Goal: Task Accomplishment & Management: Complete application form

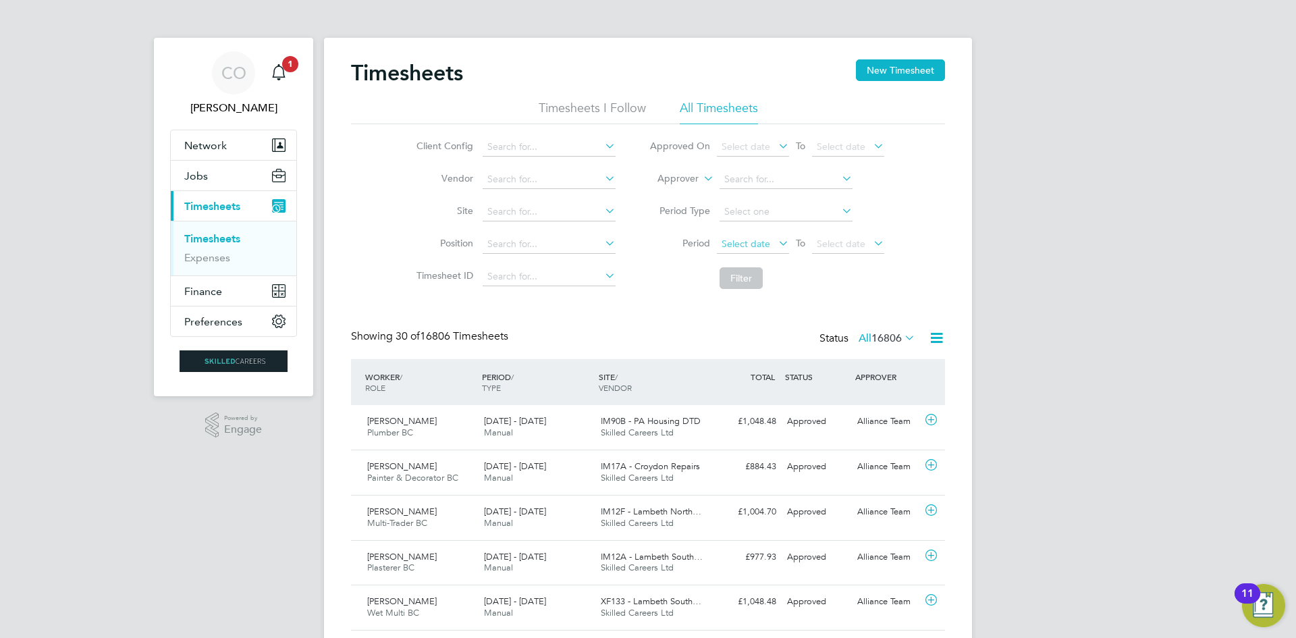
click at [741, 243] on span "Select date" at bounding box center [746, 244] width 49 height 12
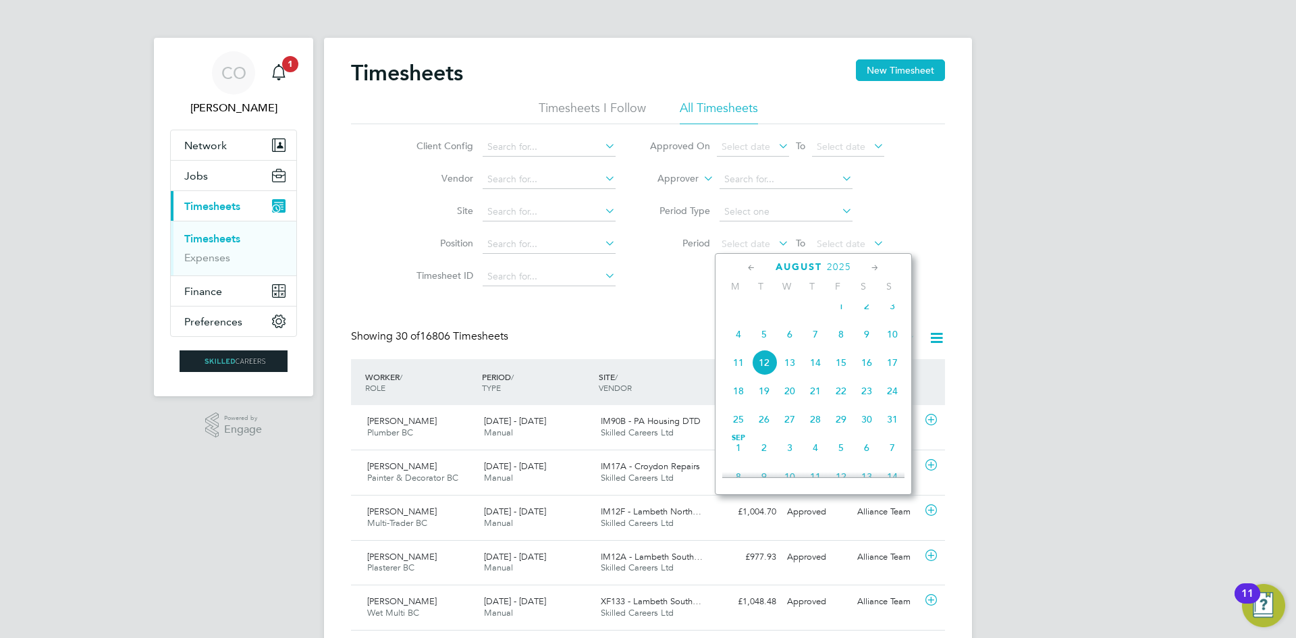
click at [744, 347] on span "4" at bounding box center [739, 334] width 26 height 26
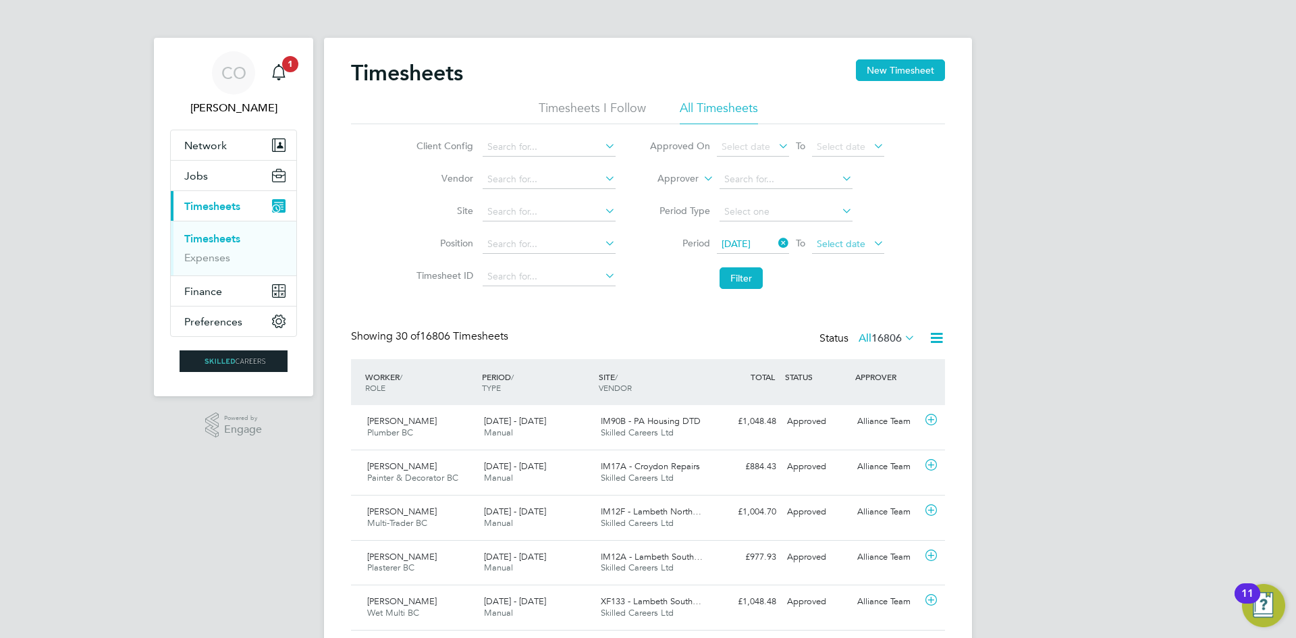
click at [840, 243] on span "Select date" at bounding box center [841, 244] width 49 height 12
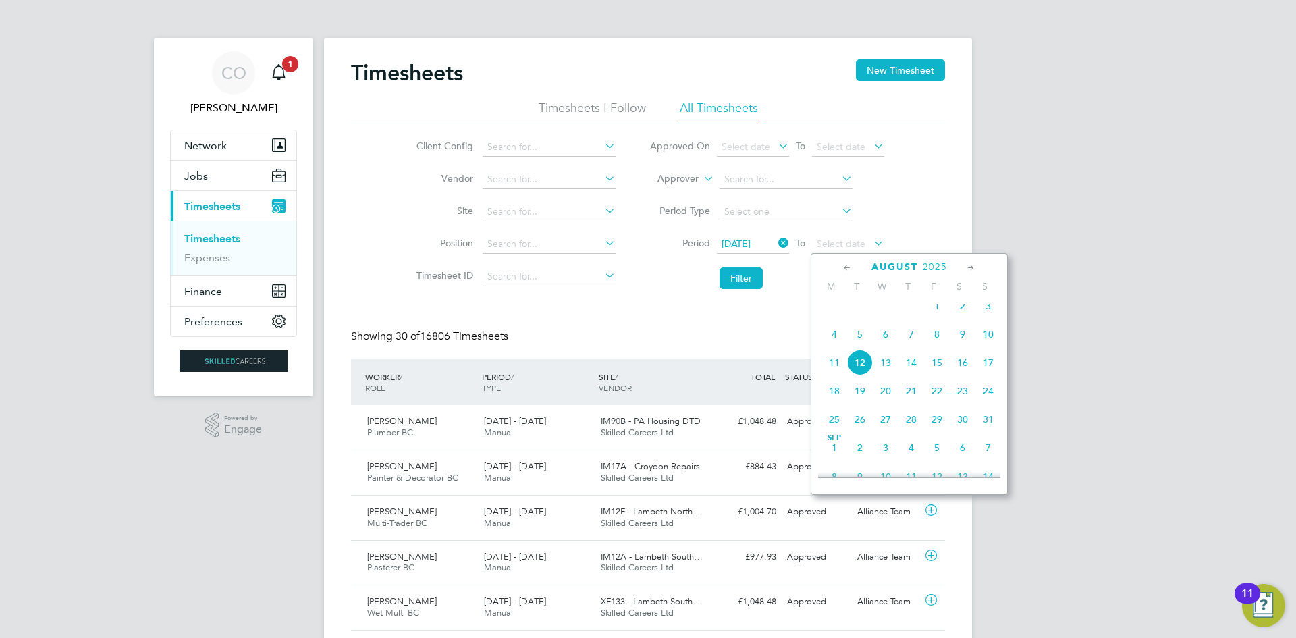
click at [991, 344] on span "10" at bounding box center [989, 334] width 26 height 26
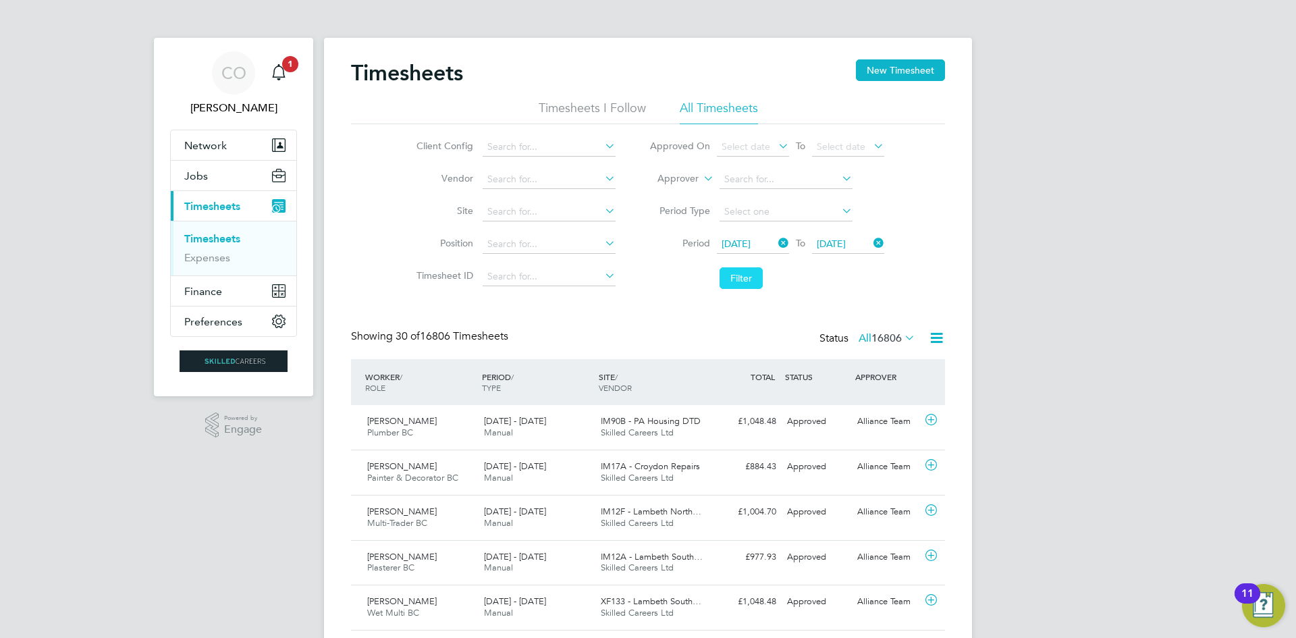
click at [742, 282] on button "Filter" at bounding box center [741, 278] width 43 height 22
click at [589, 109] on li "Timesheets I Follow" at bounding box center [592, 112] width 107 height 24
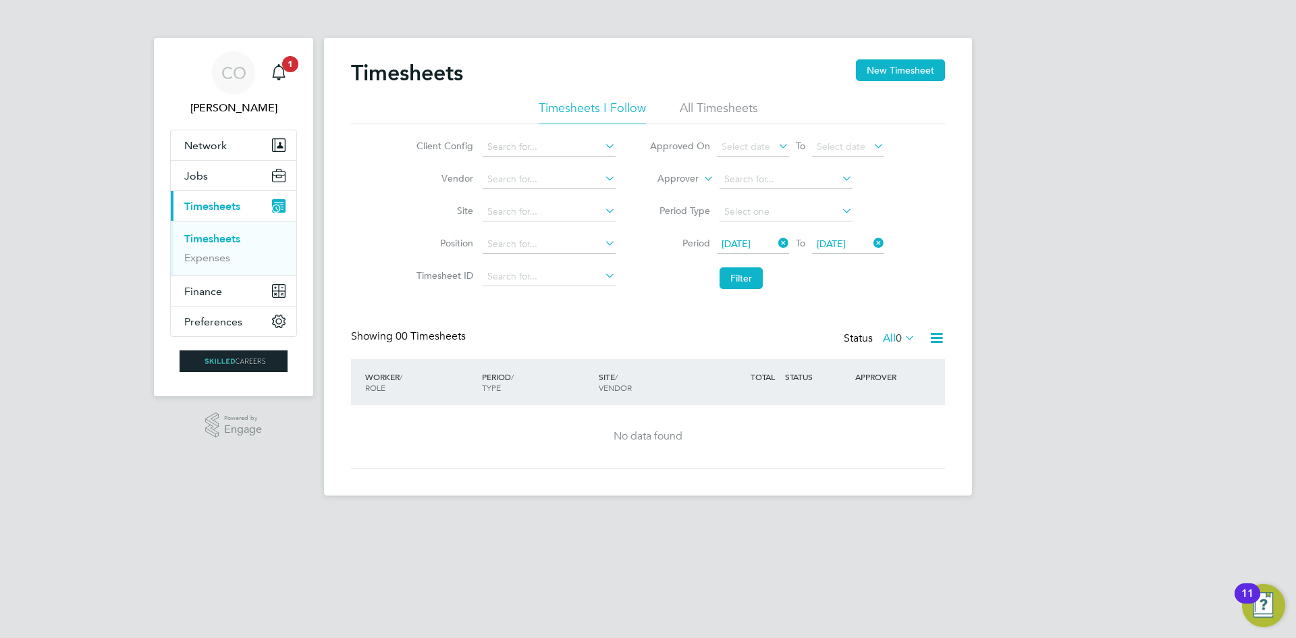
click at [712, 103] on li "All Timesheets" at bounding box center [719, 112] width 78 height 24
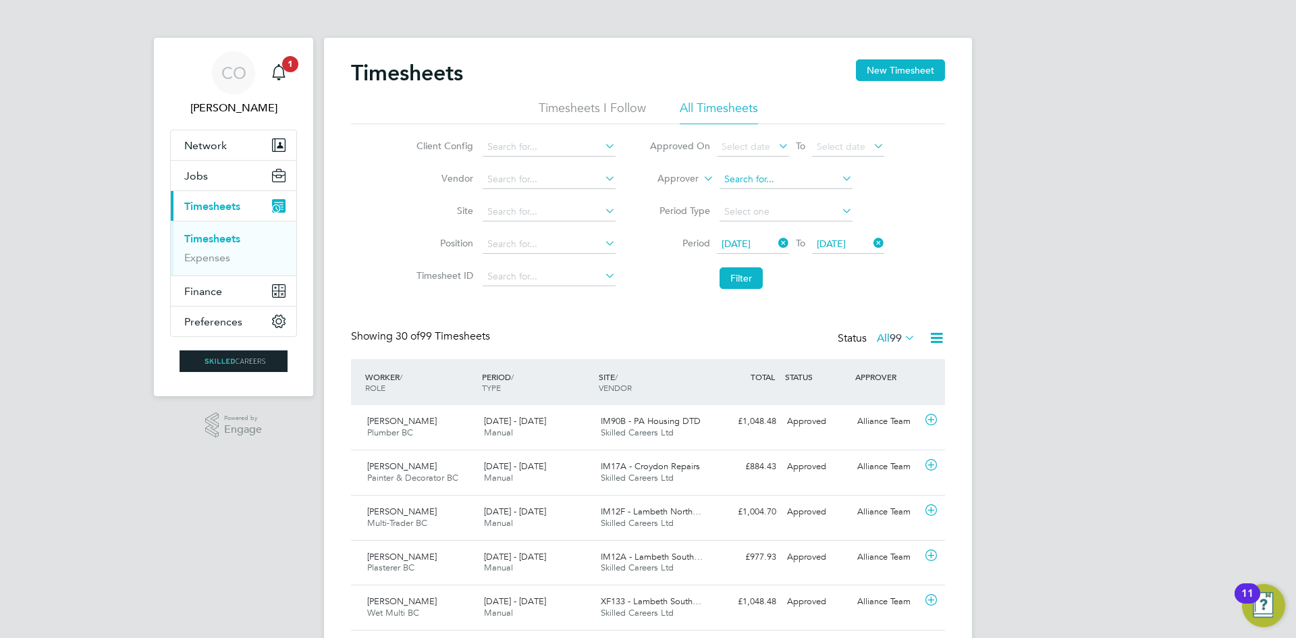
click at [748, 178] on input at bounding box center [786, 179] width 133 height 19
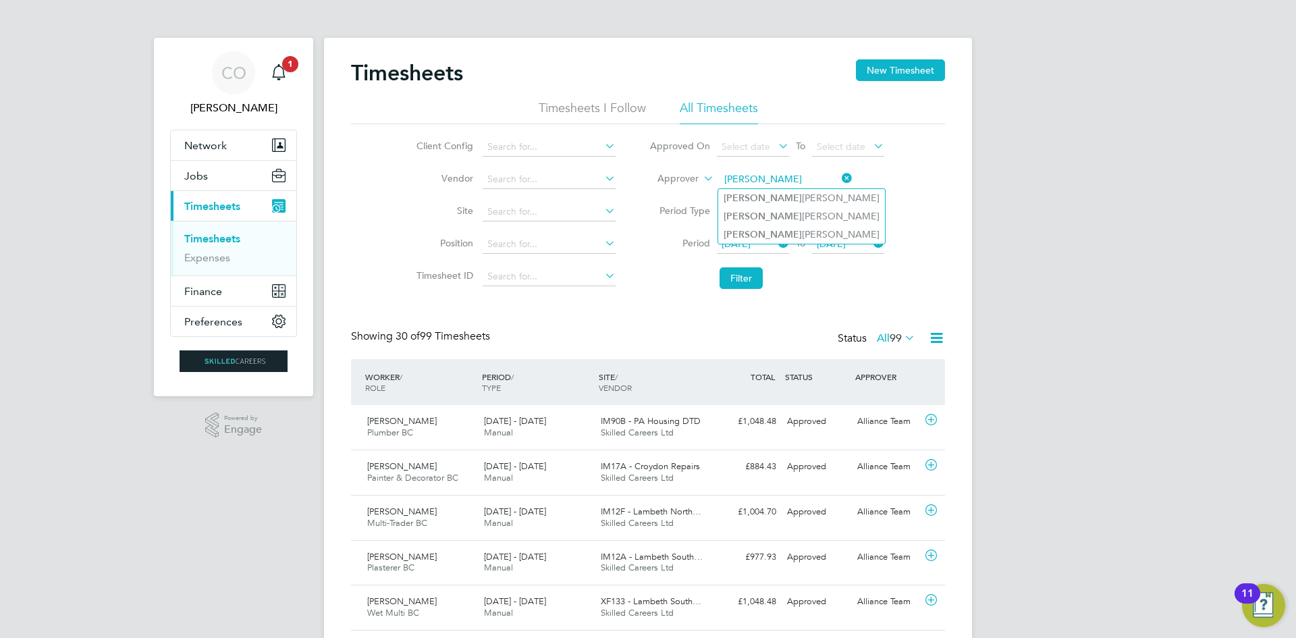
type input "[PERSON_NAME]"
click at [661, 280] on li "Filter" at bounding box center [767, 278] width 269 height 35
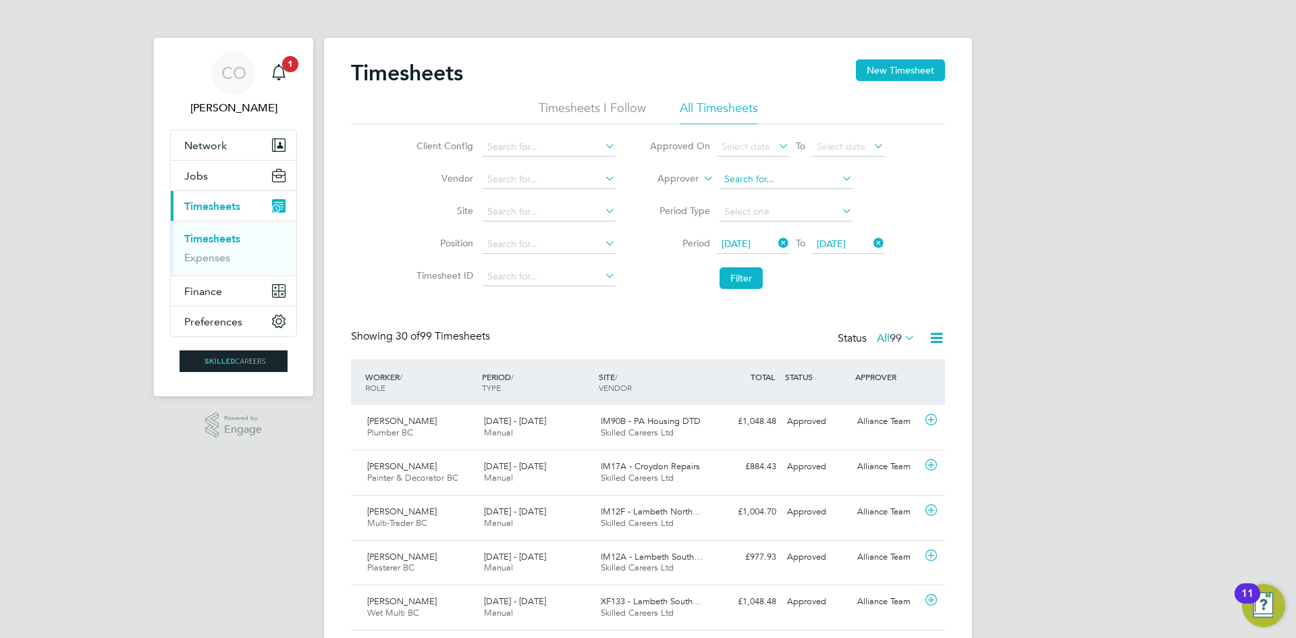
click at [738, 180] on input at bounding box center [786, 179] width 133 height 19
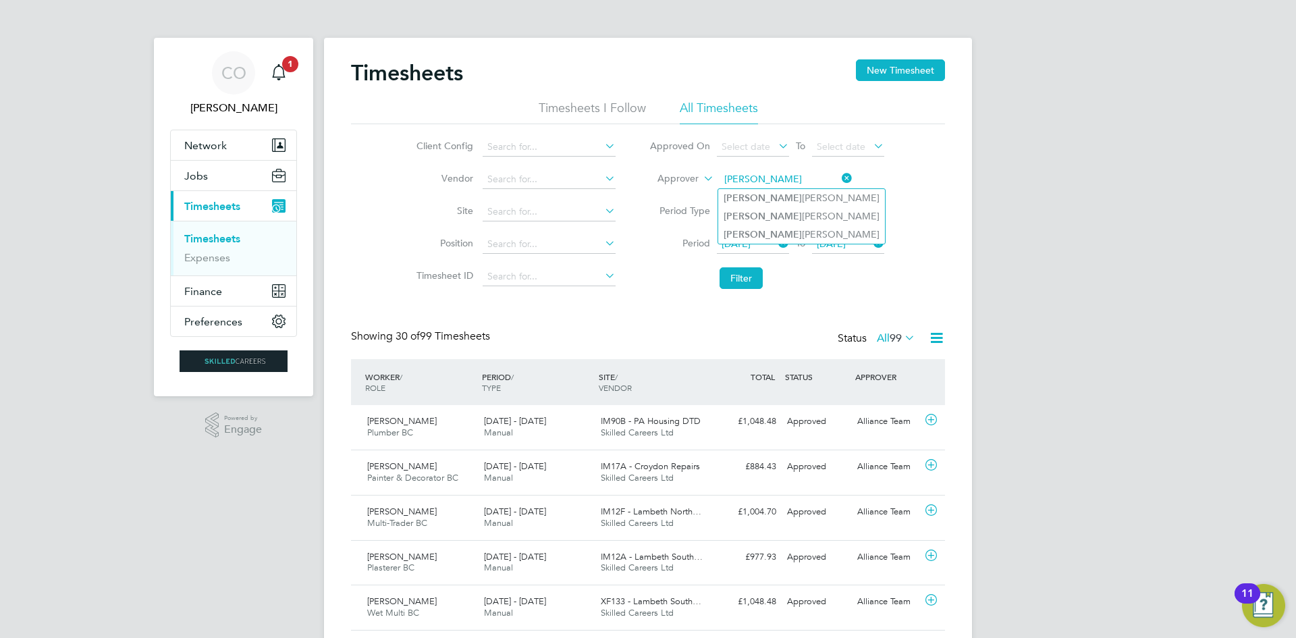
type input "[PERSON_NAME]"
click at [682, 278] on li "Filter" at bounding box center [767, 278] width 269 height 35
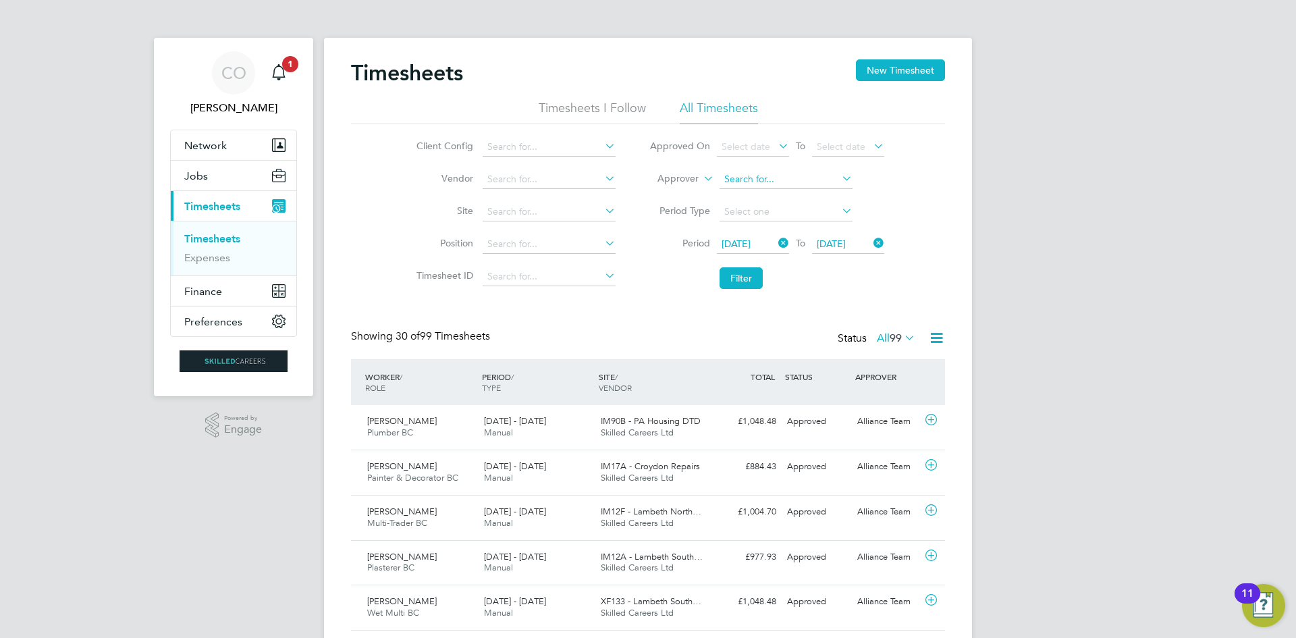
click at [735, 178] on input at bounding box center [786, 179] width 133 height 19
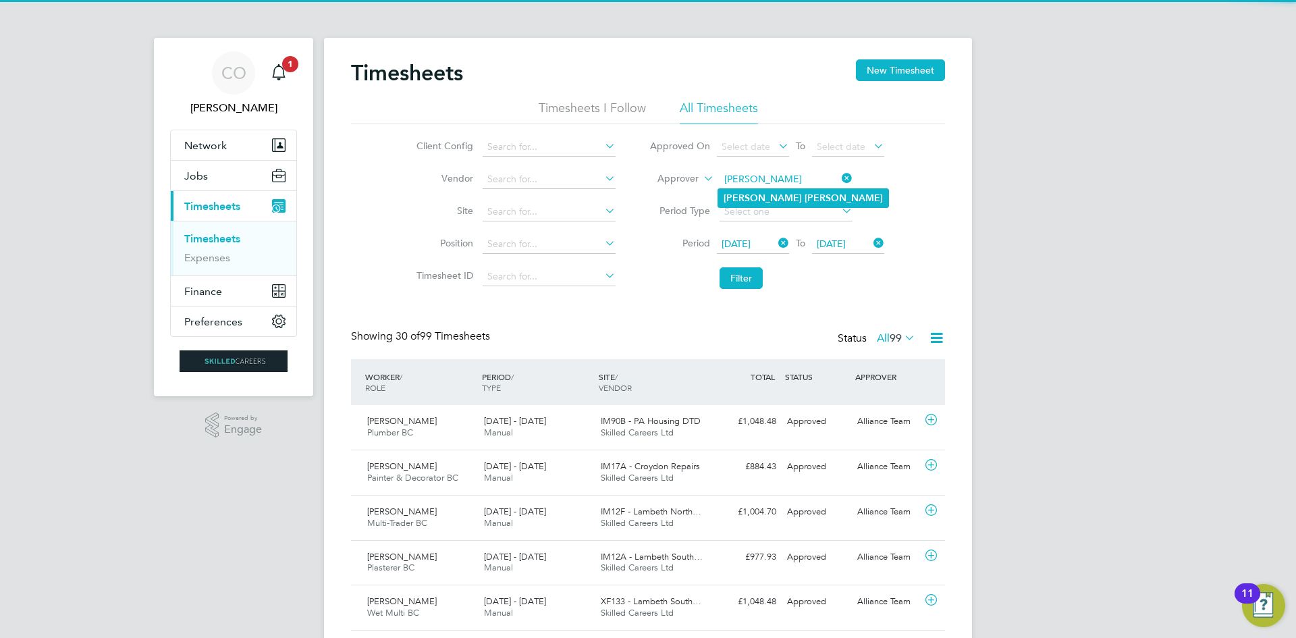
click at [805, 193] on b "[PERSON_NAME]" at bounding box center [844, 197] width 78 height 11
type input "[PERSON_NAME]"
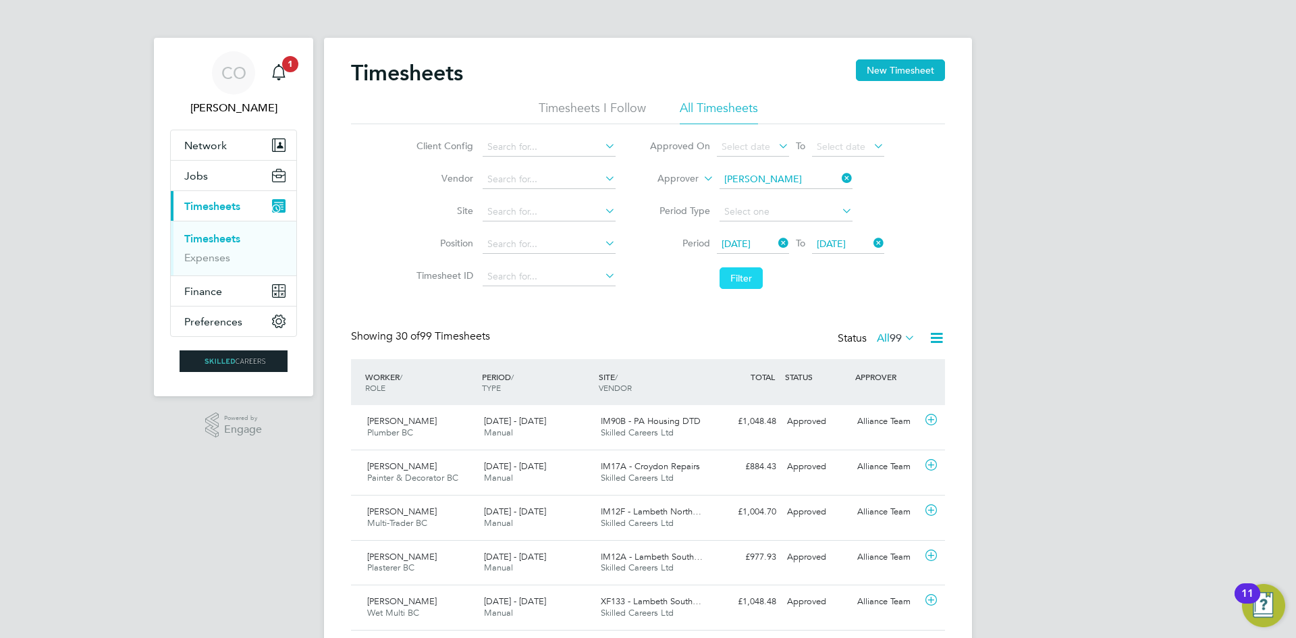
click at [739, 280] on button "Filter" at bounding box center [741, 278] width 43 height 22
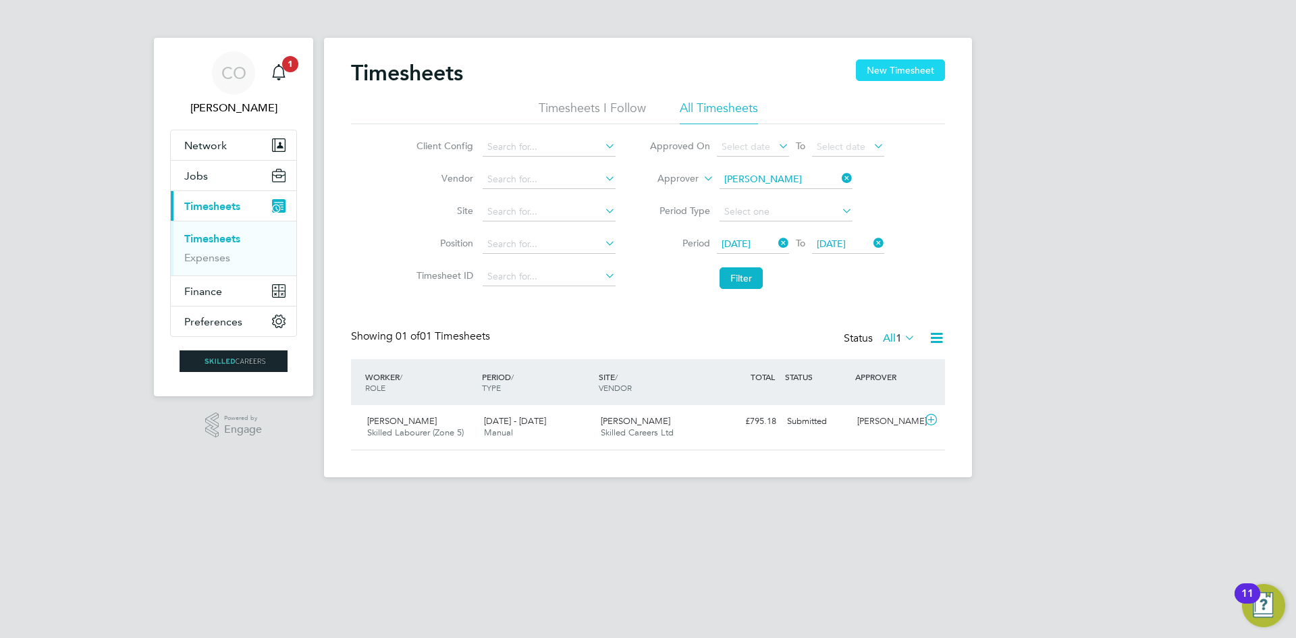
click at [896, 65] on button "New Timesheet" at bounding box center [900, 70] width 89 height 22
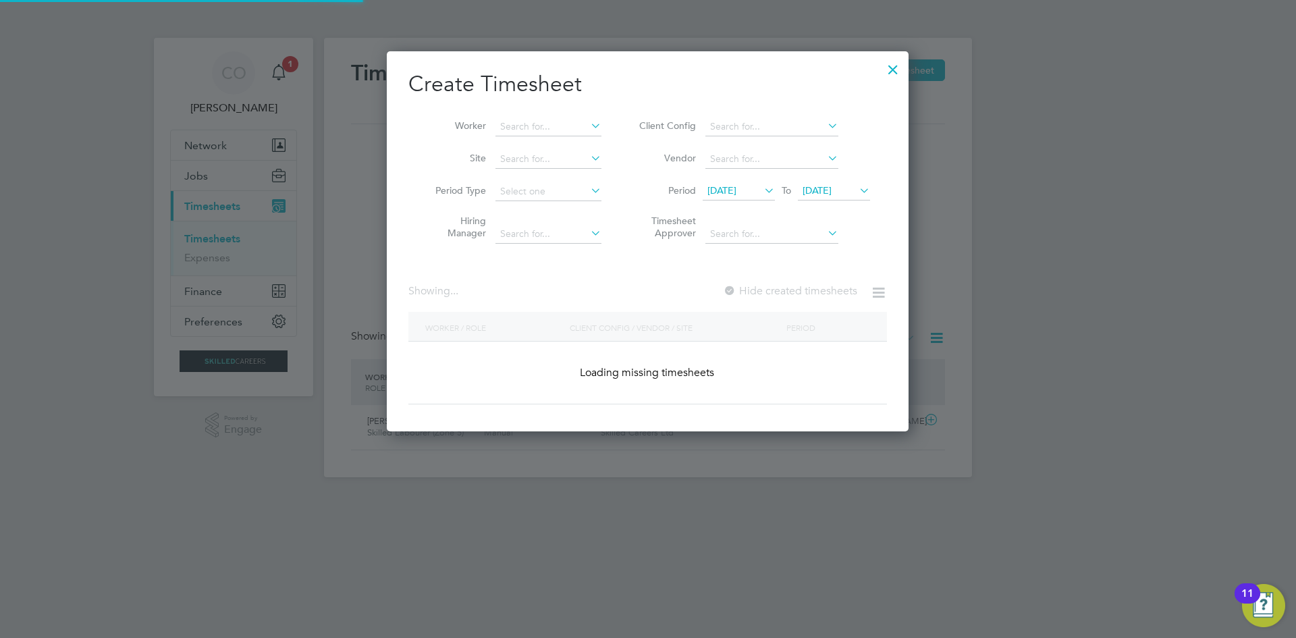
scroll to position [2157, 528]
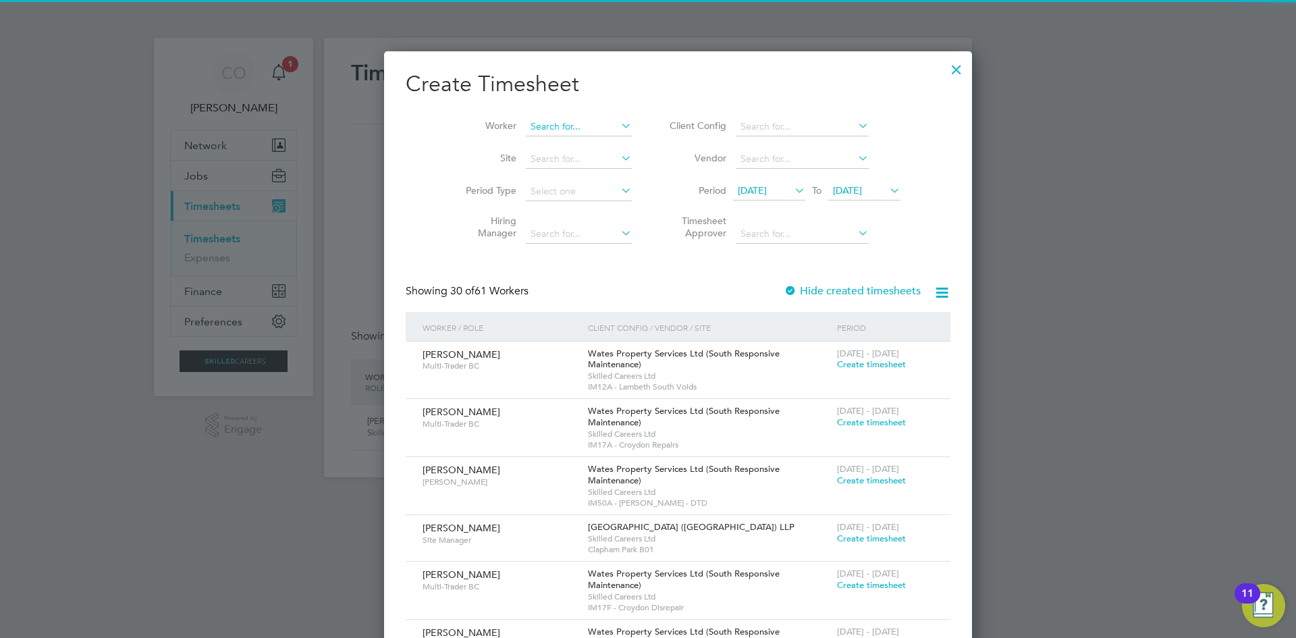
click at [544, 122] on input at bounding box center [579, 126] width 106 height 19
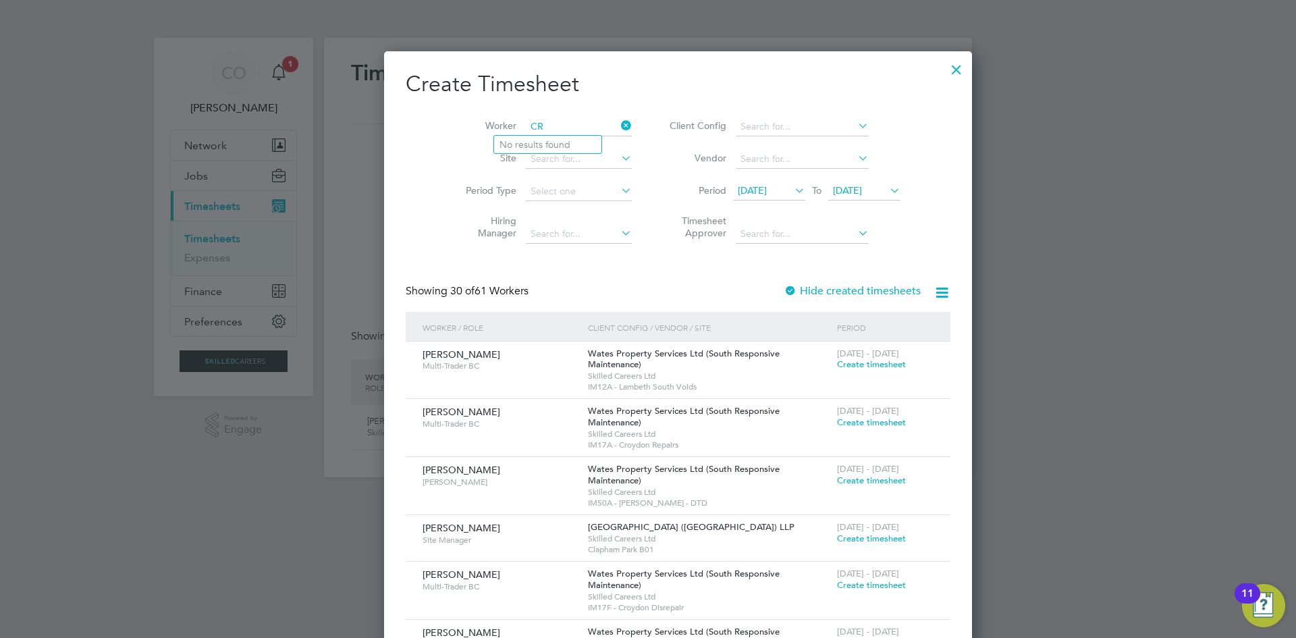
type input "C"
click at [945, 73] on div at bounding box center [957, 66] width 24 height 24
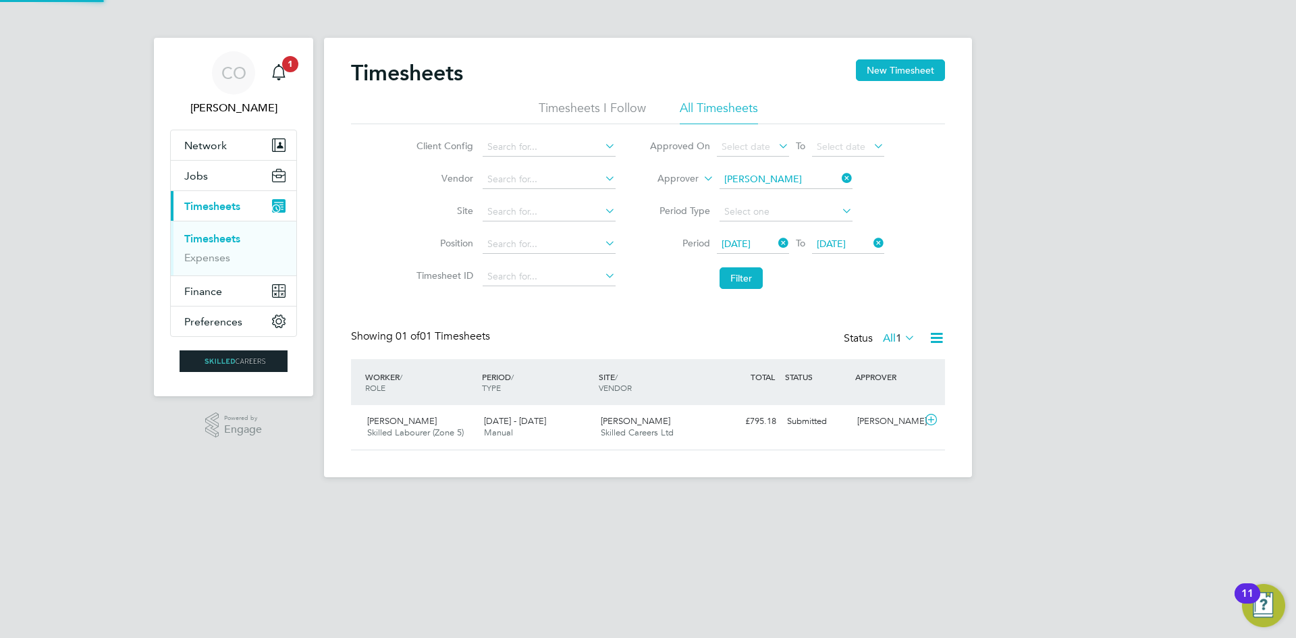
scroll to position [34, 117]
drag, startPoint x: 849, startPoint y: 176, endPoint x: 845, endPoint y: 182, distance: 7.7
click at [839, 176] on icon at bounding box center [839, 178] width 0 height 19
click at [775, 176] on input at bounding box center [786, 179] width 133 height 19
type input "[PERSON_NAME]"
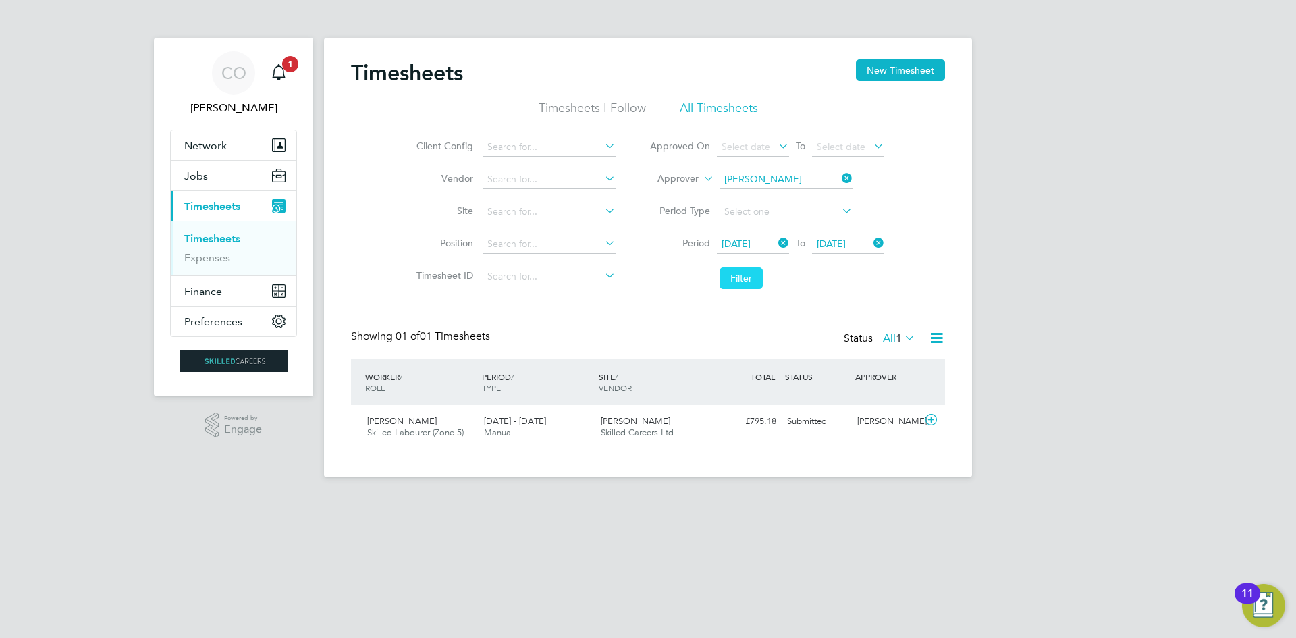
click at [738, 270] on button "Filter" at bounding box center [741, 278] width 43 height 22
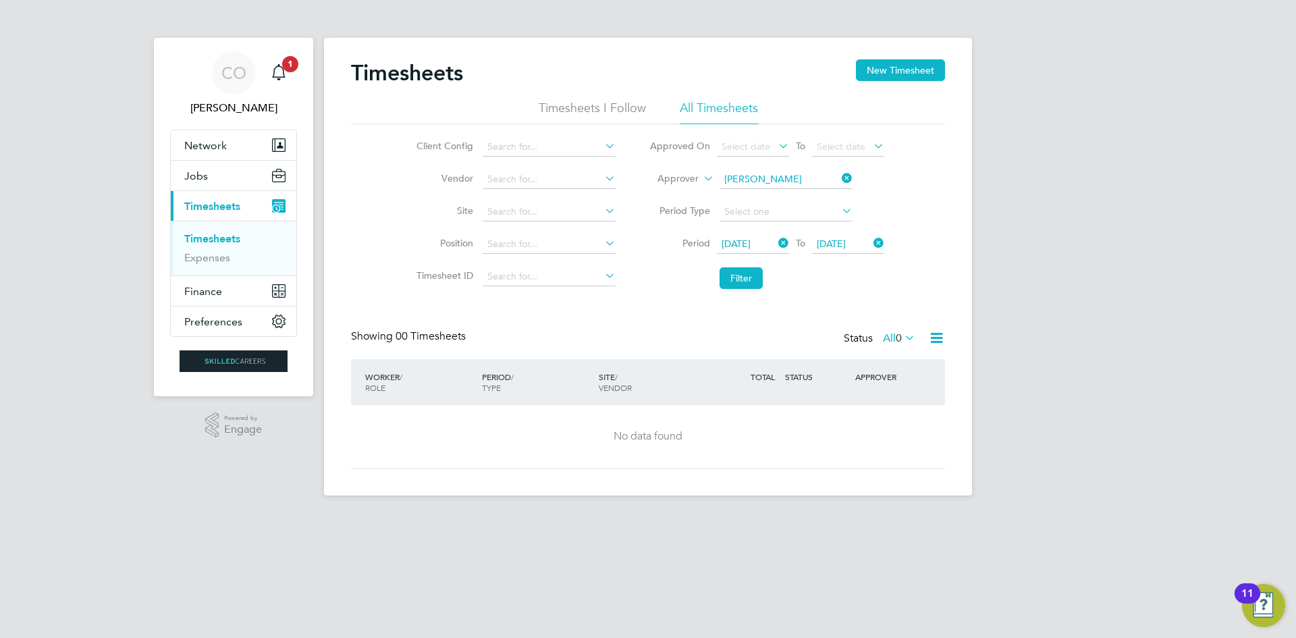
click at [741, 236] on span "[DATE]" at bounding box center [753, 245] width 72 height 18
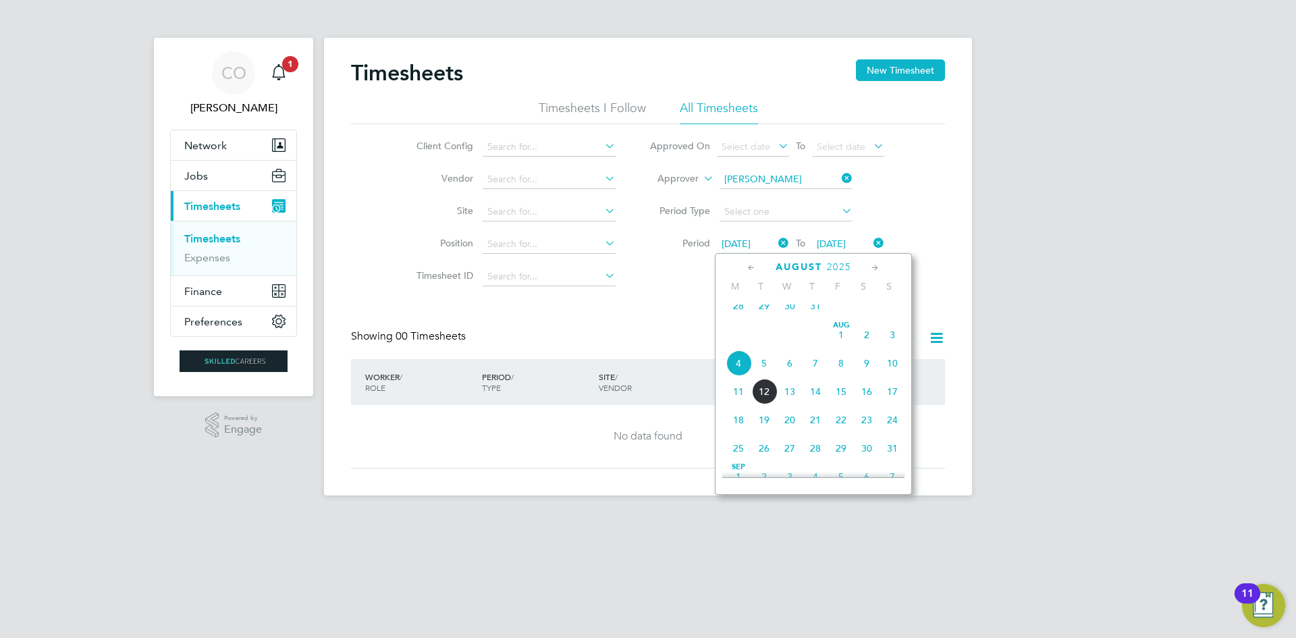
click at [736, 373] on span "4" at bounding box center [739, 363] width 26 height 26
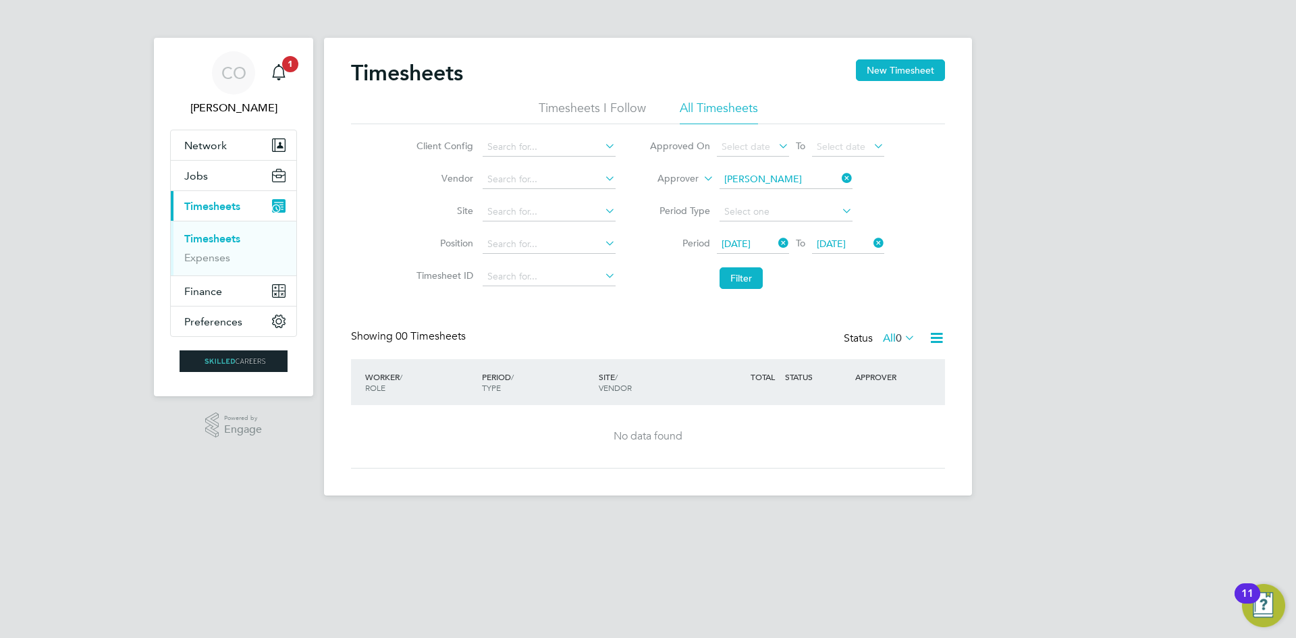
click at [838, 244] on span "[DATE]" at bounding box center [831, 244] width 29 height 12
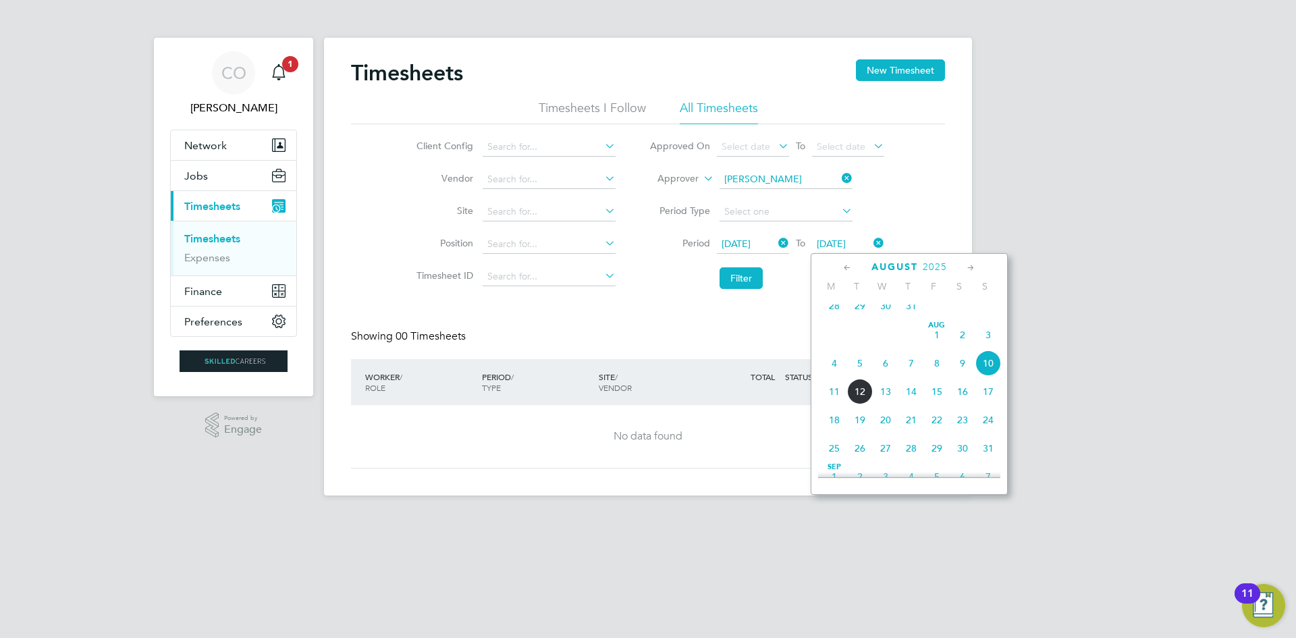
click at [992, 371] on span "10" at bounding box center [989, 363] width 26 height 26
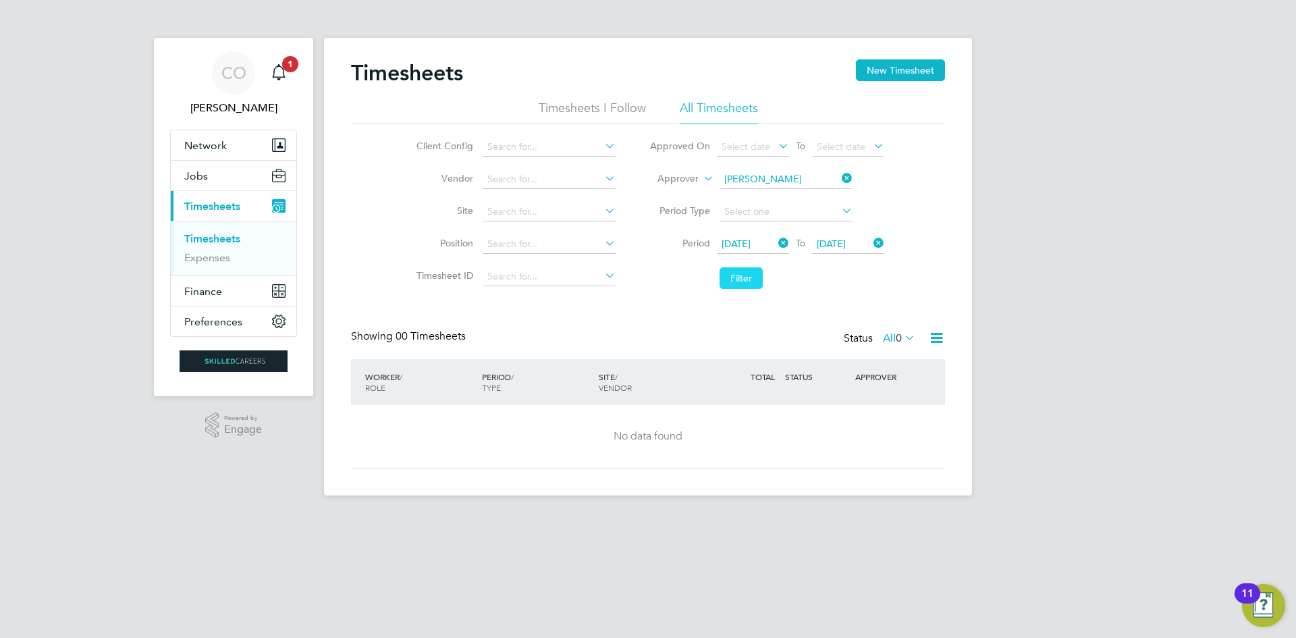
click at [741, 272] on button "Filter" at bounding box center [741, 278] width 43 height 22
click at [772, 176] on input at bounding box center [786, 179] width 133 height 19
click at [805, 197] on b "Cousins" at bounding box center [822, 197] width 34 height 11
type input "[PERSON_NAME]"
click at [743, 284] on button "Filter" at bounding box center [741, 278] width 43 height 22
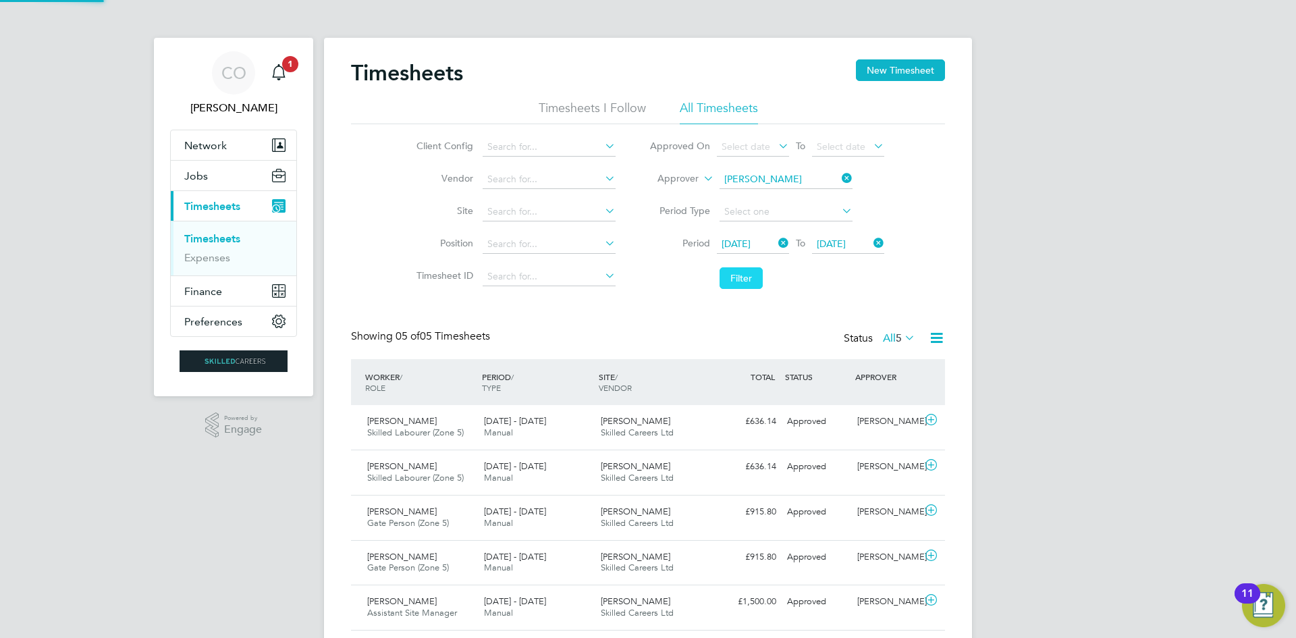
scroll to position [34, 117]
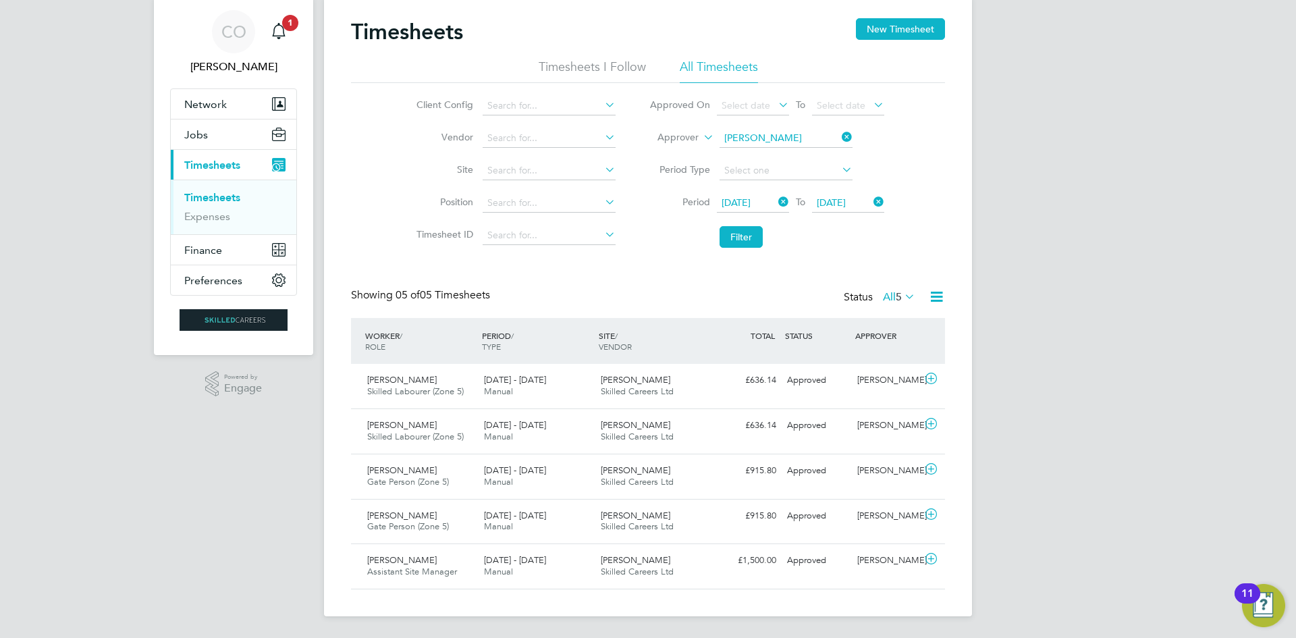
click at [582, 70] on li "Timesheets I Follow" at bounding box center [592, 71] width 107 height 24
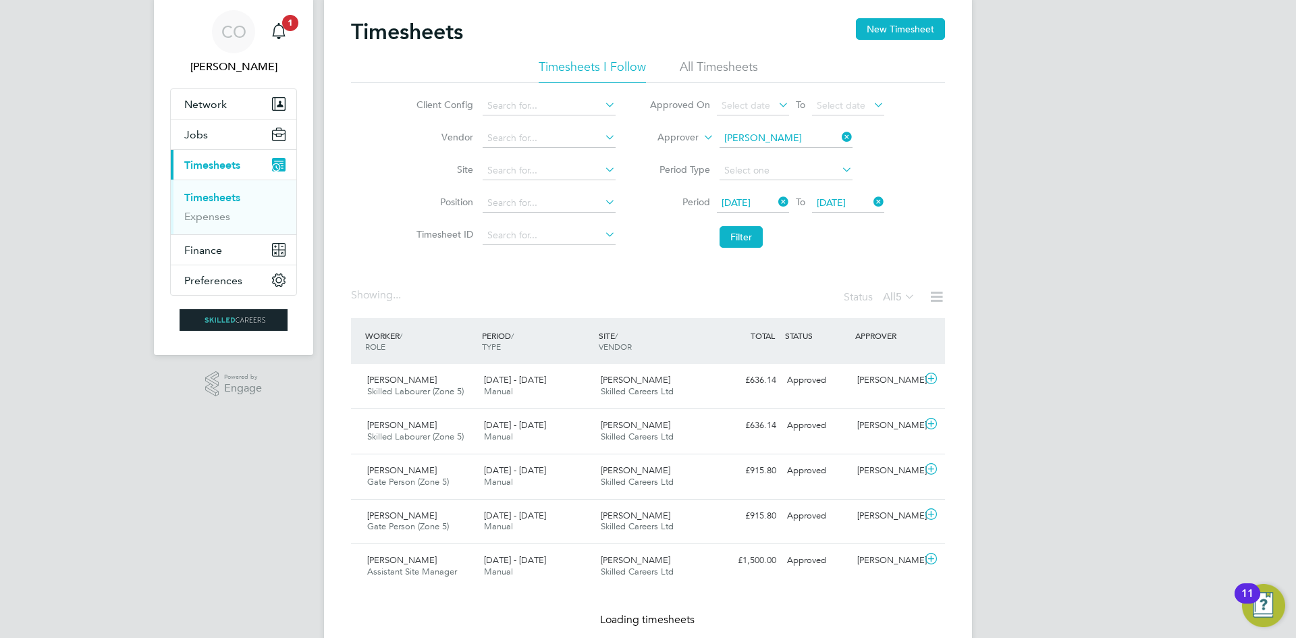
scroll to position [0, 0]
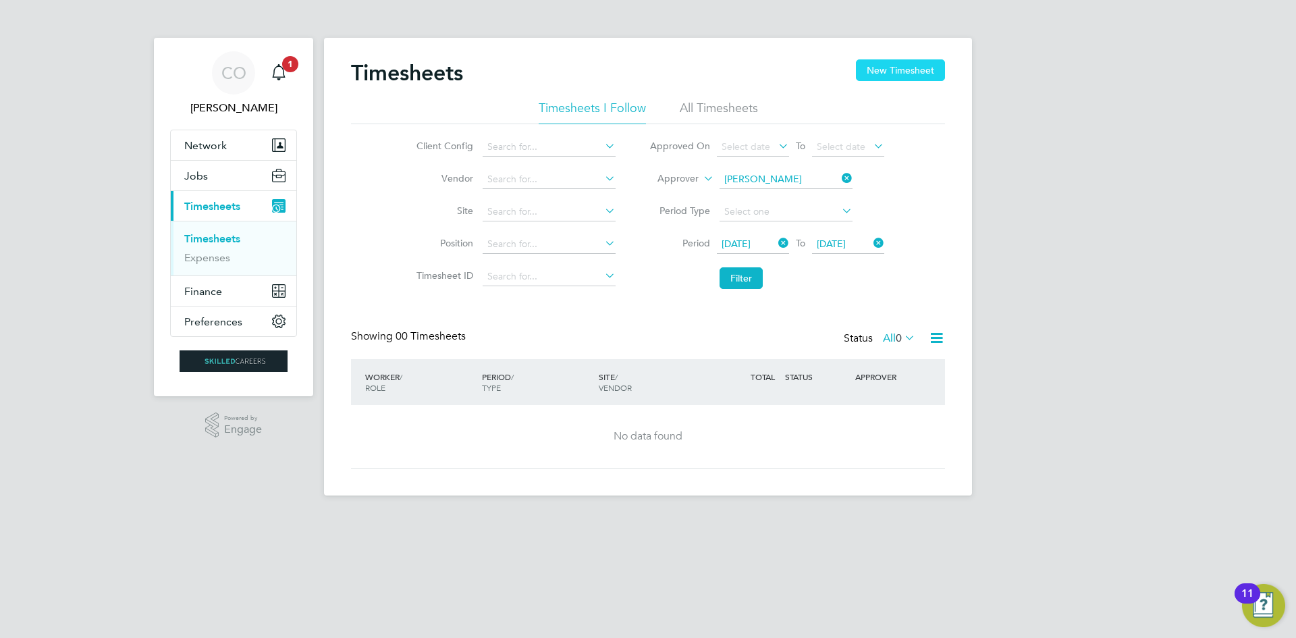
click at [892, 65] on button "New Timesheet" at bounding box center [900, 70] width 89 height 22
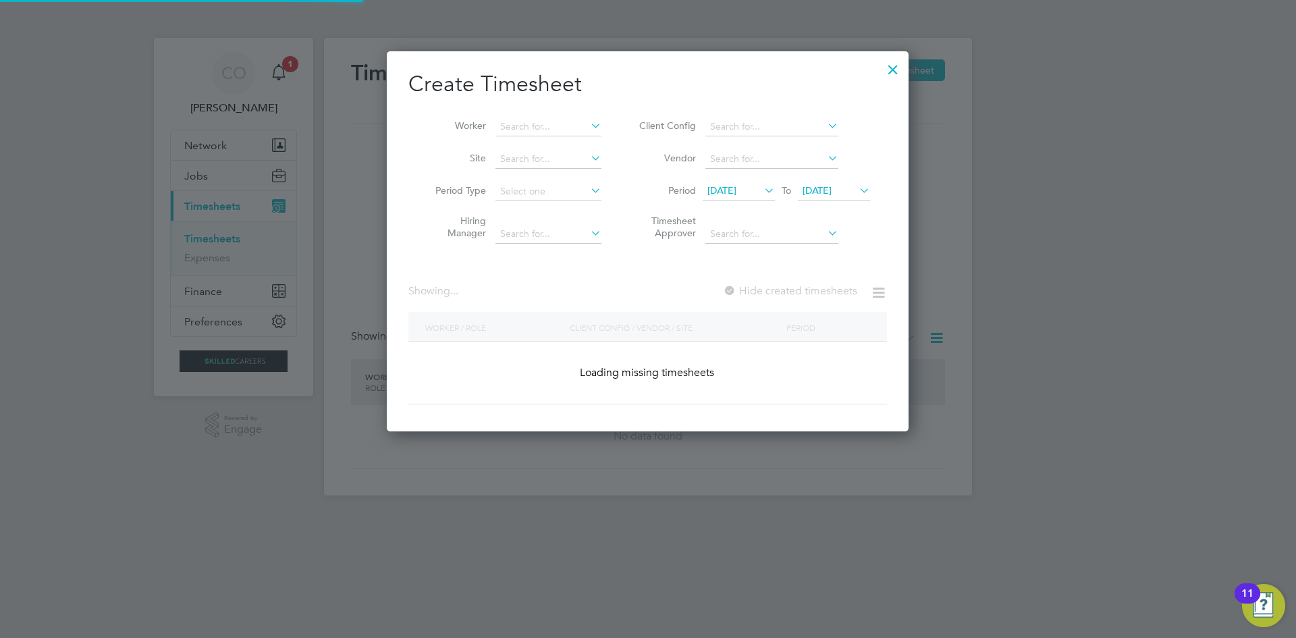
scroll to position [2157, 528]
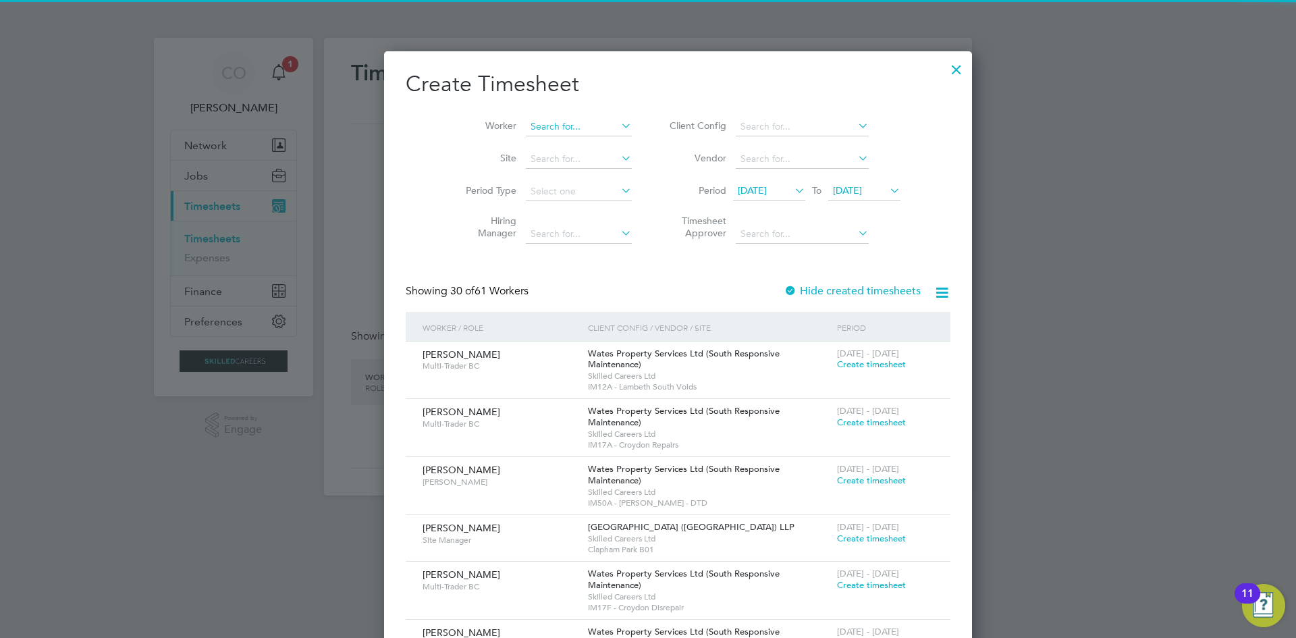
click at [526, 126] on input at bounding box center [579, 126] width 106 height 19
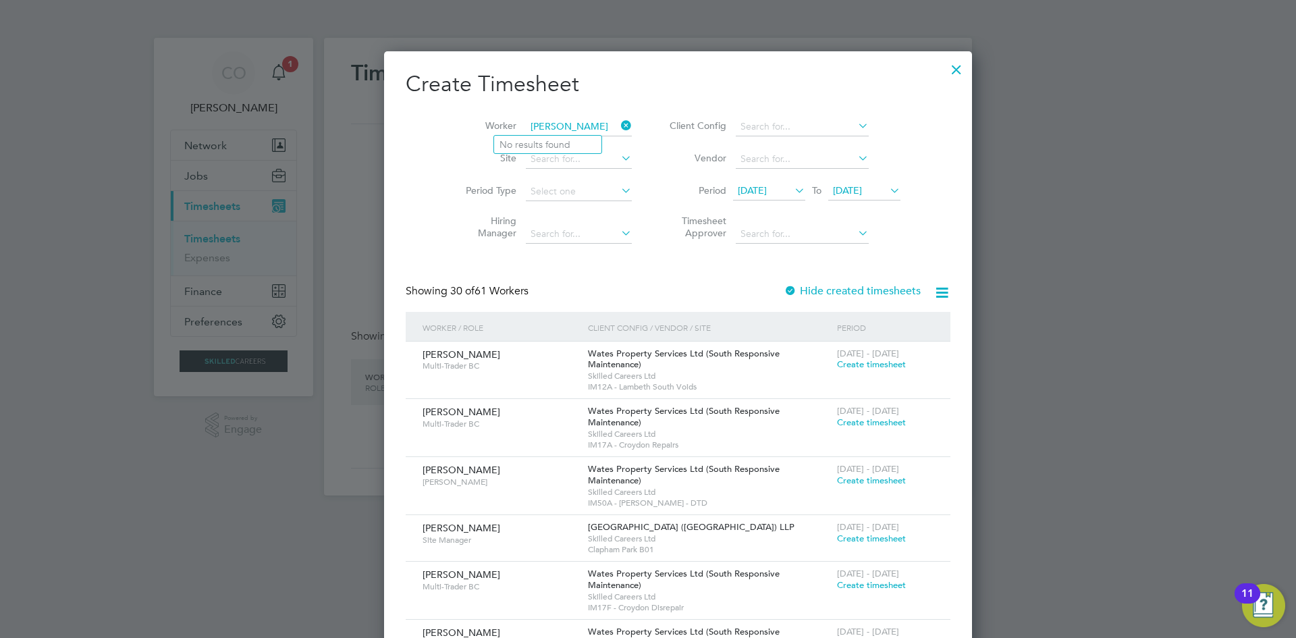
type input "[PERSON_NAME]"
click at [945, 69] on div at bounding box center [957, 66] width 24 height 24
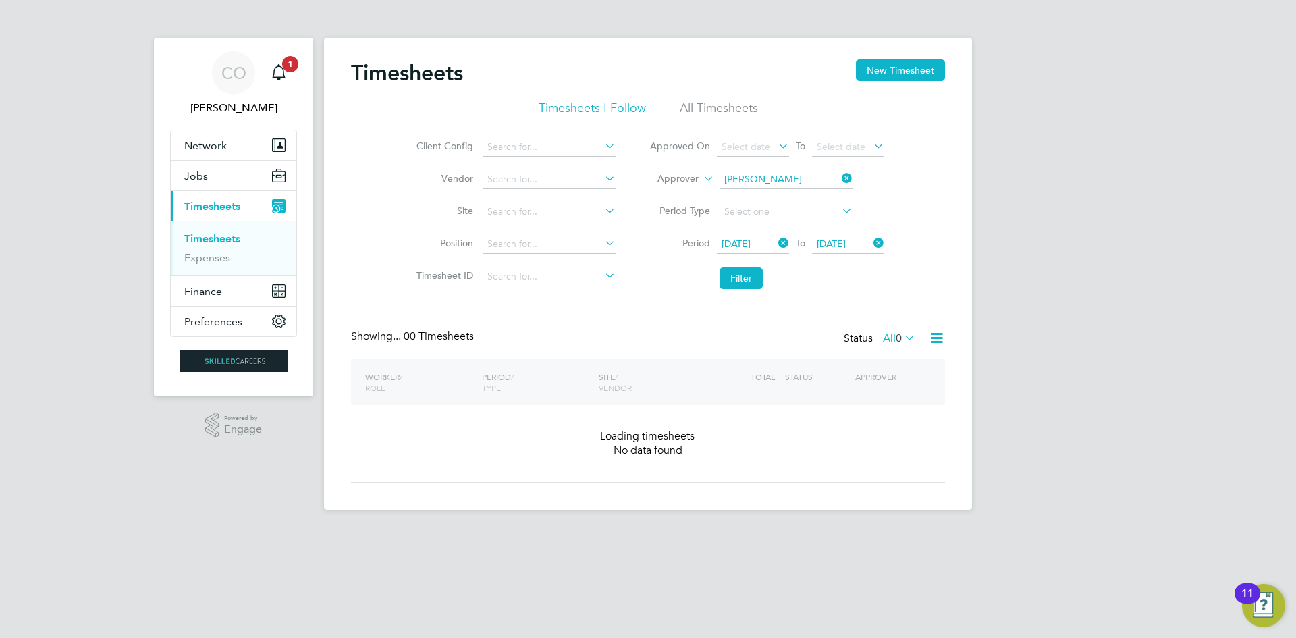
scroll to position [381, 523]
